Goal: Information Seeking & Learning: Learn about a topic

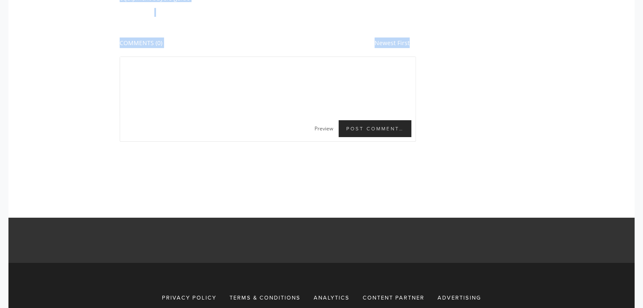
scroll to position [2747, 0]
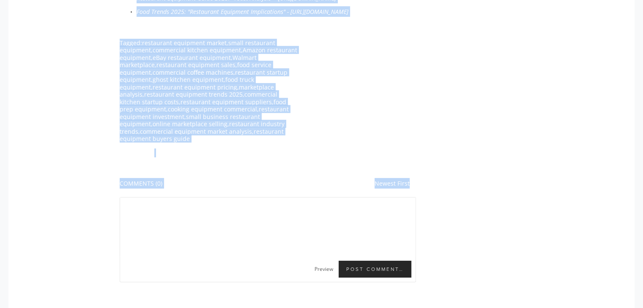
drag, startPoint x: 0, startPoint y: 0, endPoint x: 367, endPoint y: 147, distance: 395.3
copy article "Small Restaurant Equipment Market Analysis: US Online Marketplace Opportunities…"
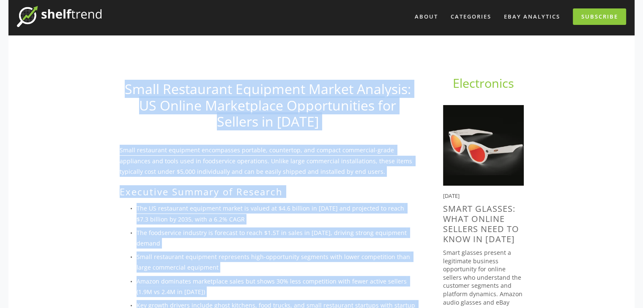
scroll to position [0, 0]
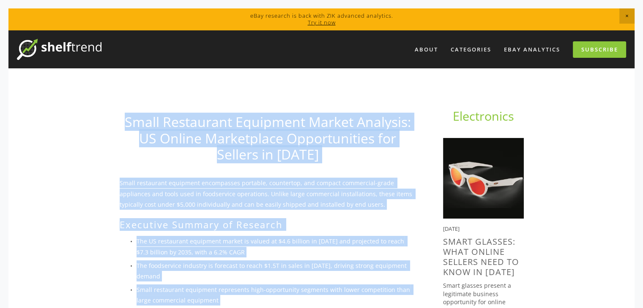
click at [336, 152] on h1 "Small Restaurant Equipment Market Analysis: US Online Marketplace Opportunities…" at bounding box center [268, 138] width 296 height 49
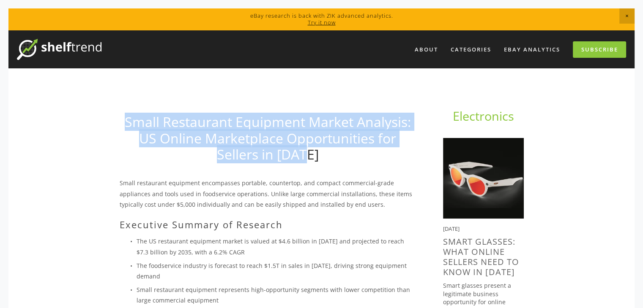
drag, startPoint x: 321, startPoint y: 152, endPoint x: 125, endPoint y: 124, distance: 198.0
click at [125, 124] on h1 "Small Restaurant Equipment Market Analysis: US Online Marketplace Opportunities…" at bounding box center [268, 138] width 296 height 49
copy link "Small Restaurant Equipment Market Analysis: US Online Marketplace Opportunities…"
drag, startPoint x: 323, startPoint y: 140, endPoint x: 324, endPoint y: 145, distance: 4.7
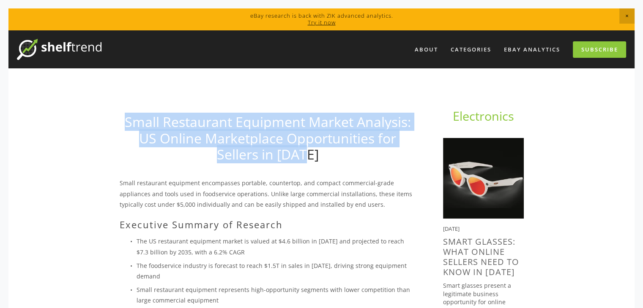
click at [323, 140] on link "Small Restaurant Equipment Market Analysis: US Online Marketplace Opportunities…" at bounding box center [268, 138] width 286 height 51
click at [323, 158] on h1 "Small Restaurant Equipment Market Analysis: US Online Marketplace Opportunities…" at bounding box center [268, 138] width 296 height 49
drag, startPoint x: 332, startPoint y: 158, endPoint x: 128, endPoint y: 124, distance: 207.3
click at [128, 124] on h1 "Small Restaurant Equipment Market Analysis: US Online Marketplace Opportunities…" at bounding box center [268, 138] width 296 height 49
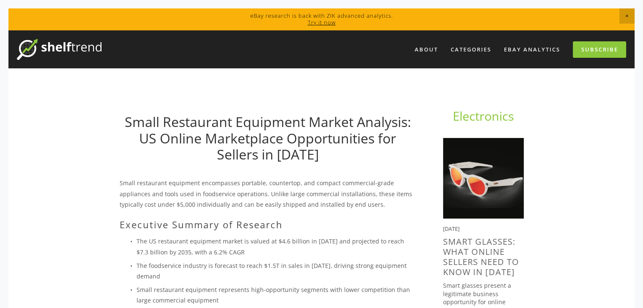
drag, startPoint x: 173, startPoint y: 124, endPoint x: 102, endPoint y: 152, distance: 76.4
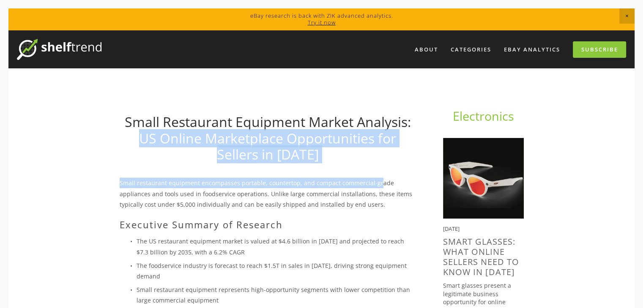
drag, startPoint x: 291, startPoint y: 155, endPoint x: 140, endPoint y: 134, distance: 152.3
click at [355, 161] on h1 "Small Restaurant Equipment Market Analysis: US Online Marketplace Opportunities…" at bounding box center [268, 138] width 296 height 49
click at [344, 160] on h1 "Small Restaurant Equipment Market Analysis: US Online Marketplace Opportunities…" at bounding box center [268, 138] width 296 height 49
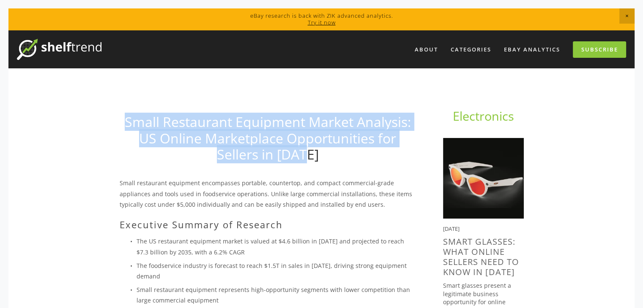
drag, startPoint x: 336, startPoint y: 160, endPoint x: 127, endPoint y: 130, distance: 211.7
click at [127, 130] on h1 "Small Restaurant Equipment Market Analysis: US Online Marketplace Opportunities…" at bounding box center [268, 138] width 296 height 49
copy link "Small Restaurant Equipment Market Analysis: US Online Marketplace Opportunities…"
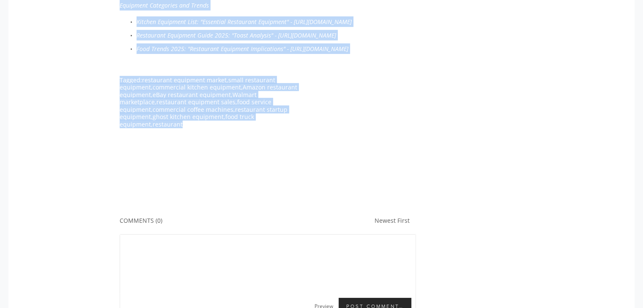
scroll to position [2747, 0]
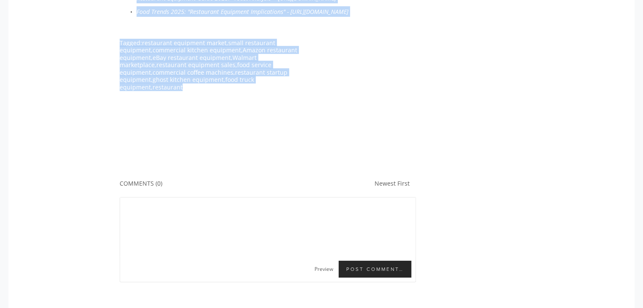
drag, startPoint x: 115, startPoint y: 183, endPoint x: 283, endPoint y: 152, distance: 170.6
copy div "Small restaurant equipment encompasses portable, countertop, and compact commer…"
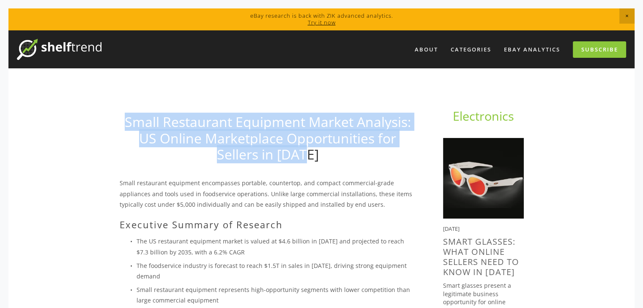
drag, startPoint x: 0, startPoint y: 0, endPoint x: 110, endPoint y: 109, distance: 154.5
copy link "Small Restaurant Equipment Market Analysis: US Online Marketplace Opportunities…"
click at [330, 143] on link "Small Restaurant Equipment Market Analysis: US Online Marketplace Opportunities…" at bounding box center [268, 138] width 286 height 51
drag, startPoint x: 326, startPoint y: 158, endPoint x: 118, endPoint y: 132, distance: 209.5
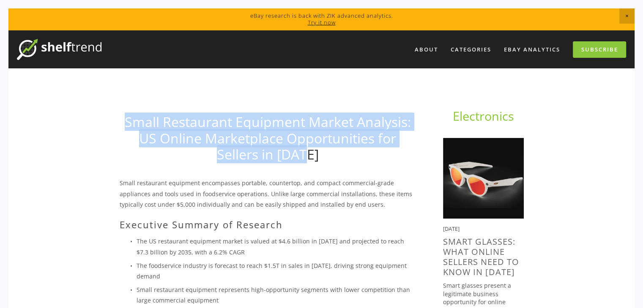
copy link "Small Restaurant Equipment Market Analysis: US Online Marketplace Opportunities…"
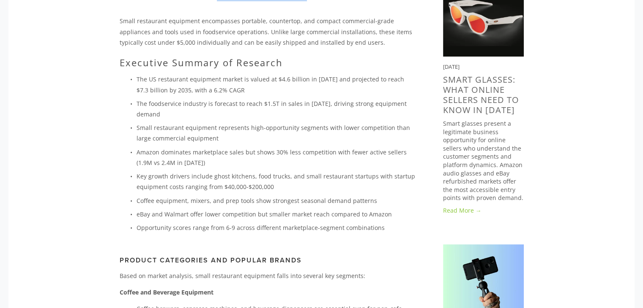
scroll to position [70, 0]
